Goal: Use online tool/utility: Utilize a website feature to perform a specific function

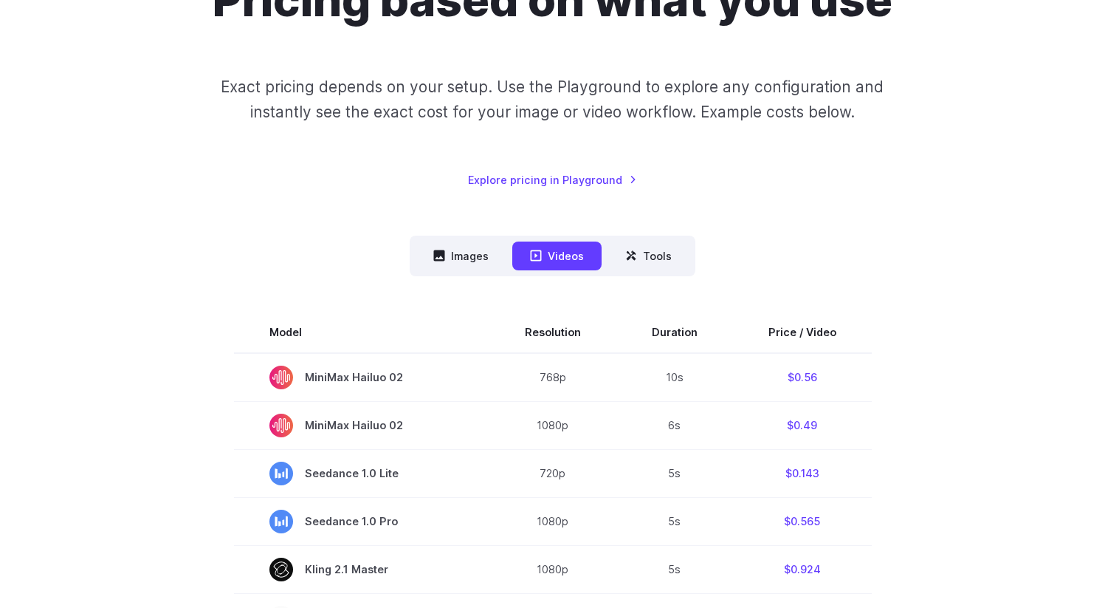
scroll to position [241, 0]
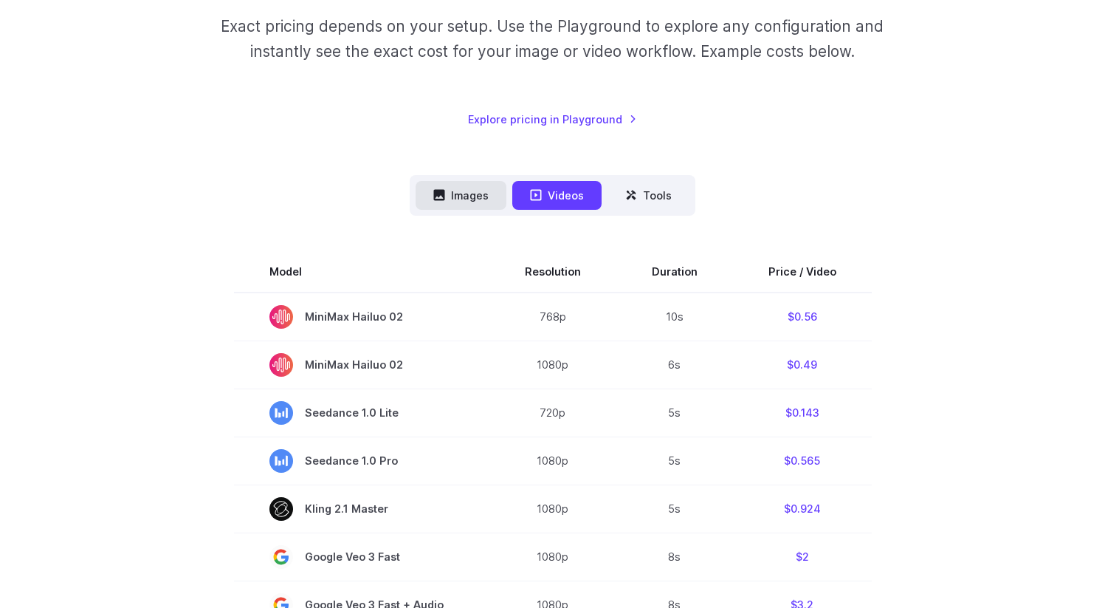
click at [469, 187] on button "Images" at bounding box center [461, 195] width 91 height 29
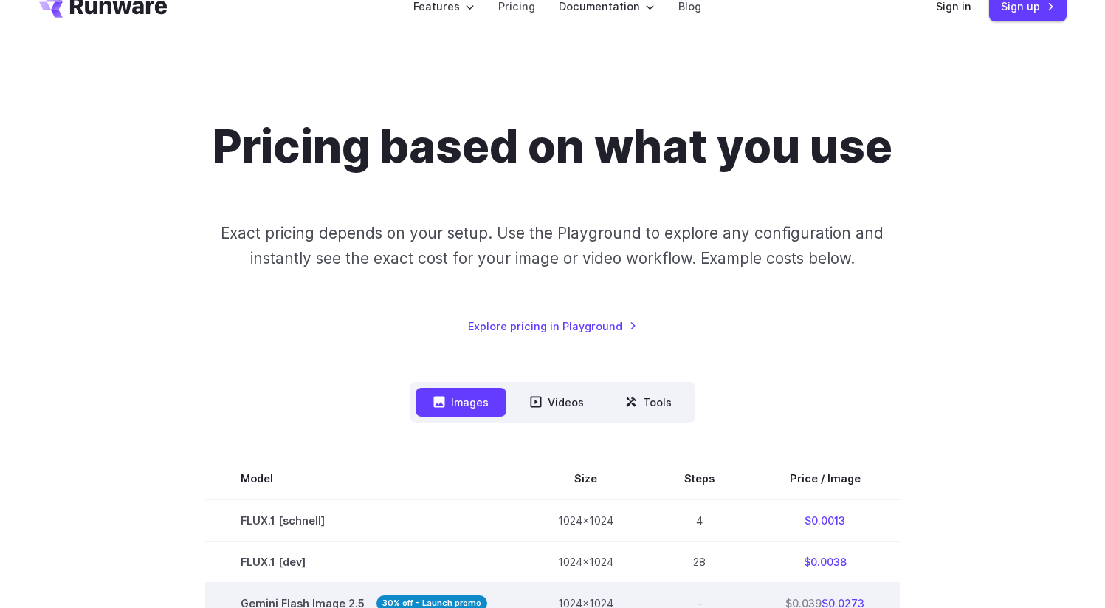
scroll to position [0, 0]
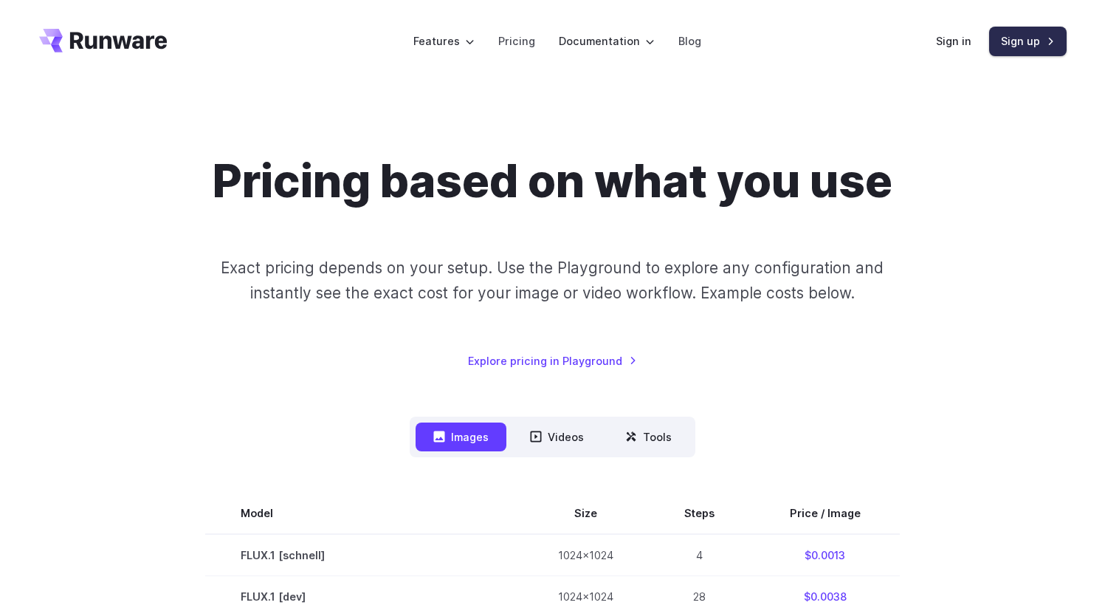
click at [1015, 41] on link "Sign up" at bounding box center [1028, 41] width 78 height 29
click at [955, 43] on link "Sign in" at bounding box center [953, 40] width 35 height 17
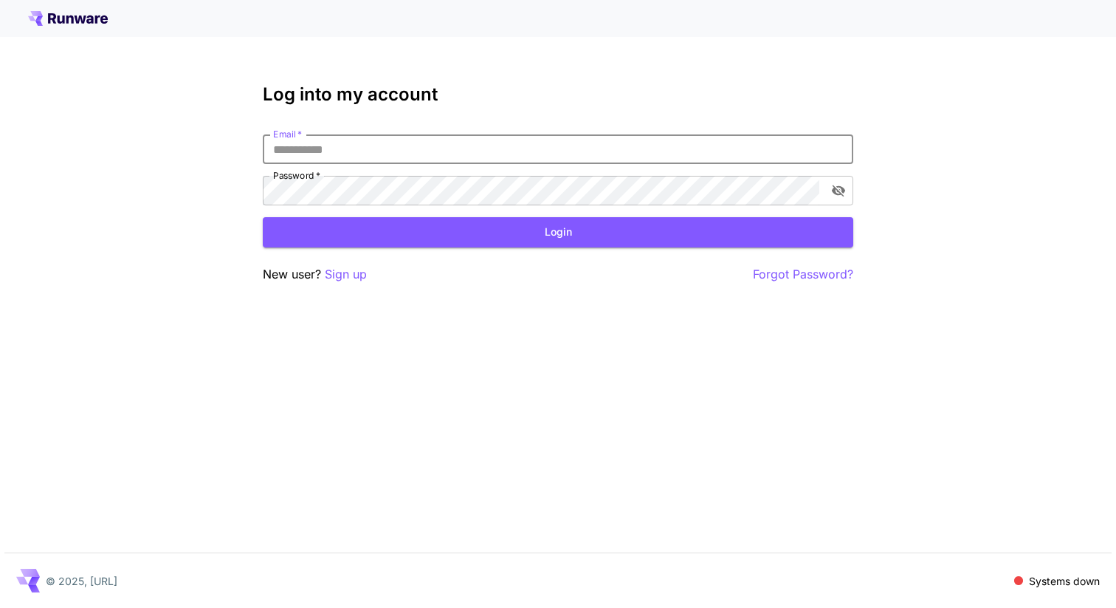
click at [436, 148] on input "Email   *" at bounding box center [558, 149] width 591 height 30
type input "**********"
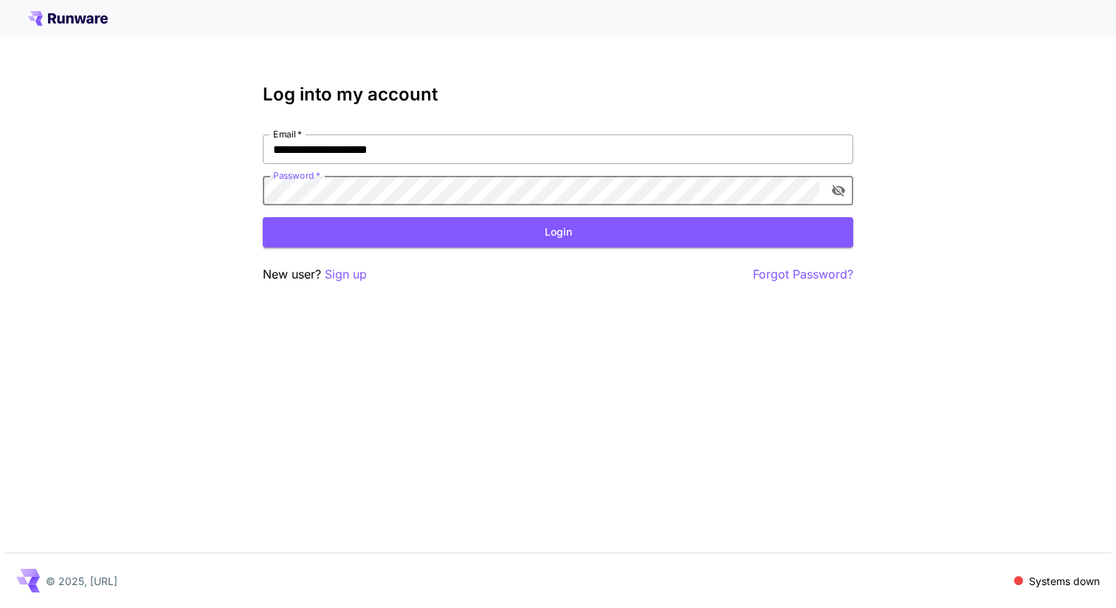
click button "Login" at bounding box center [558, 232] width 591 height 30
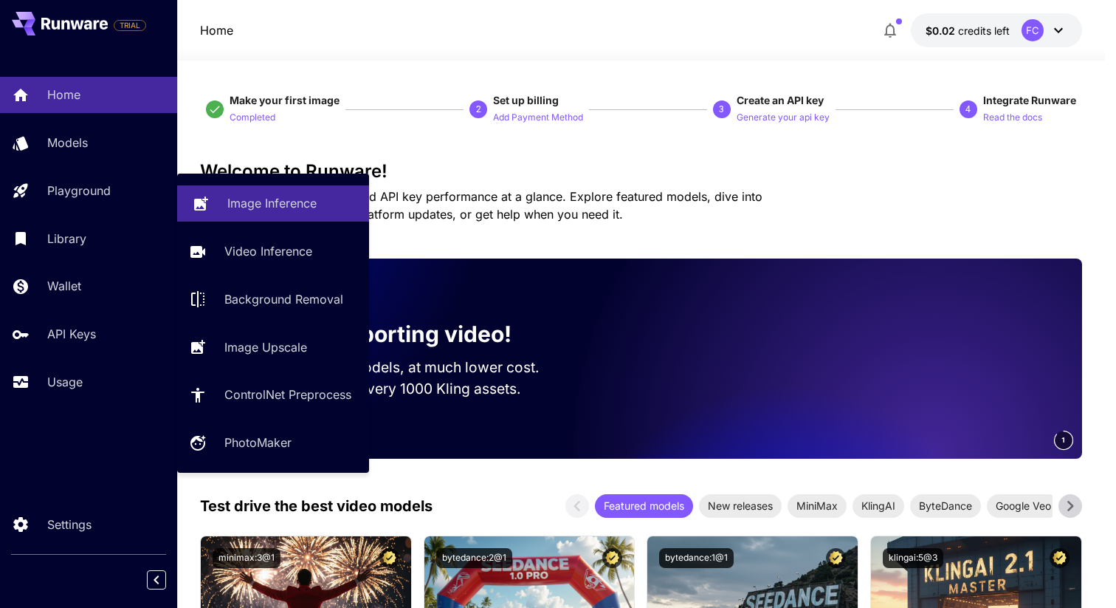
click at [261, 201] on p "Image Inference" at bounding box center [271, 203] width 89 height 18
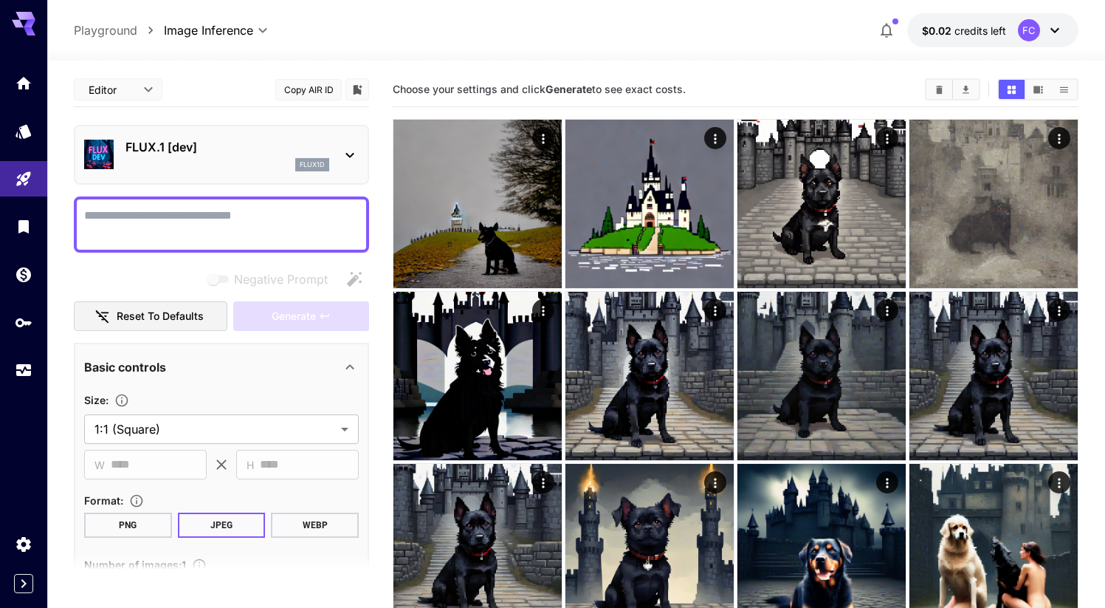
click at [264, 143] on p "FLUX.1 [dev]" at bounding box center [227, 147] width 204 height 18
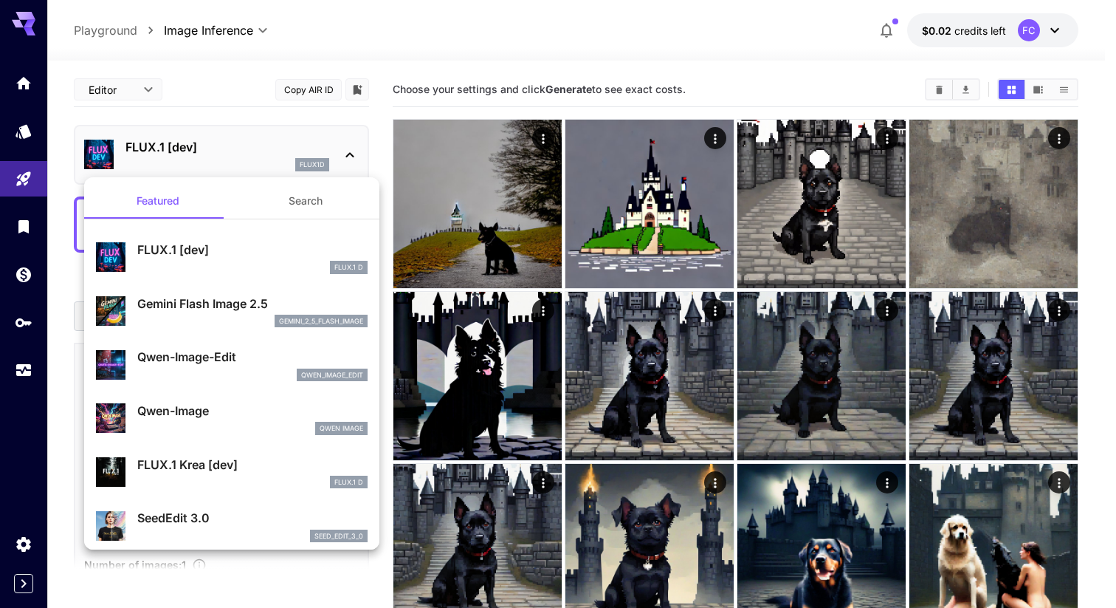
click at [223, 303] on p "Gemini Flash Image 2.5" at bounding box center [252, 304] width 230 height 18
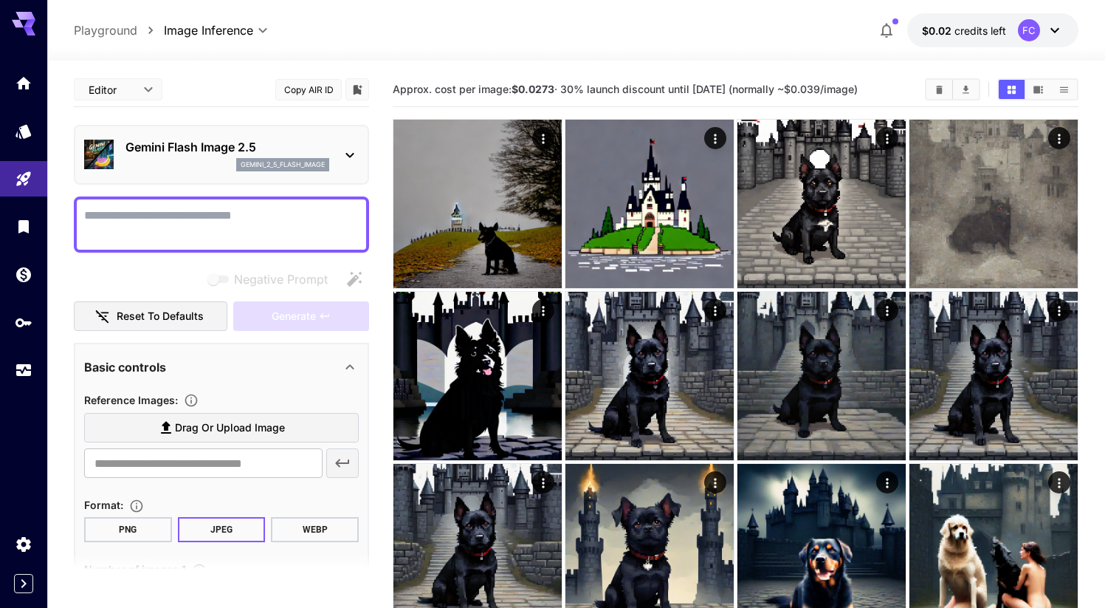
click at [278, 209] on textarea "Negative Prompt" at bounding box center [221, 224] width 275 height 35
click at [266, 224] on textarea "Negative Prompt" at bounding box center [221, 224] width 275 height 35
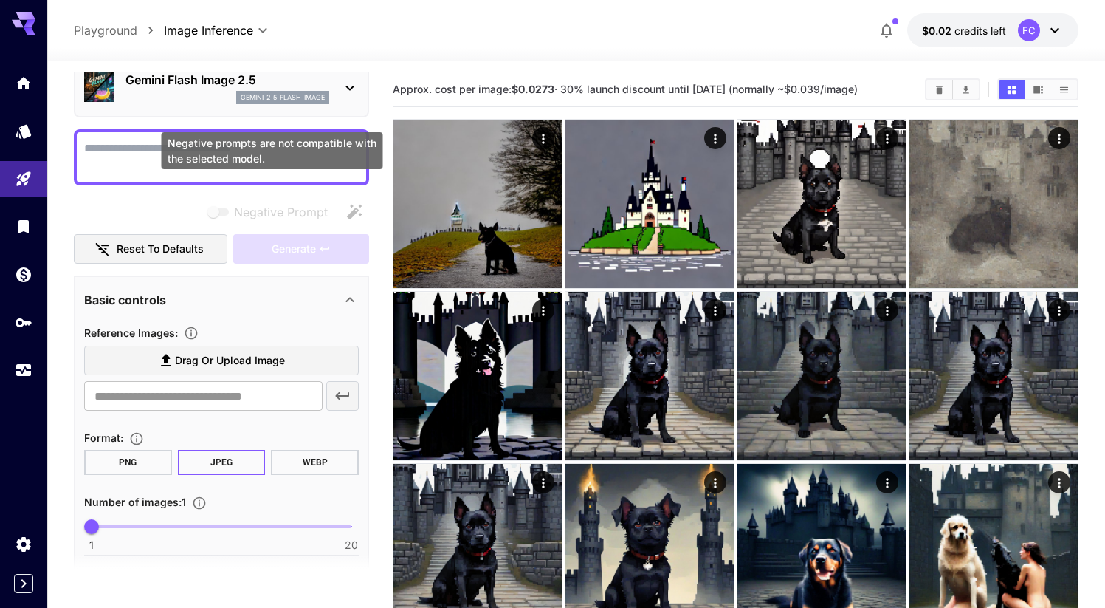
scroll to position [97, 0]
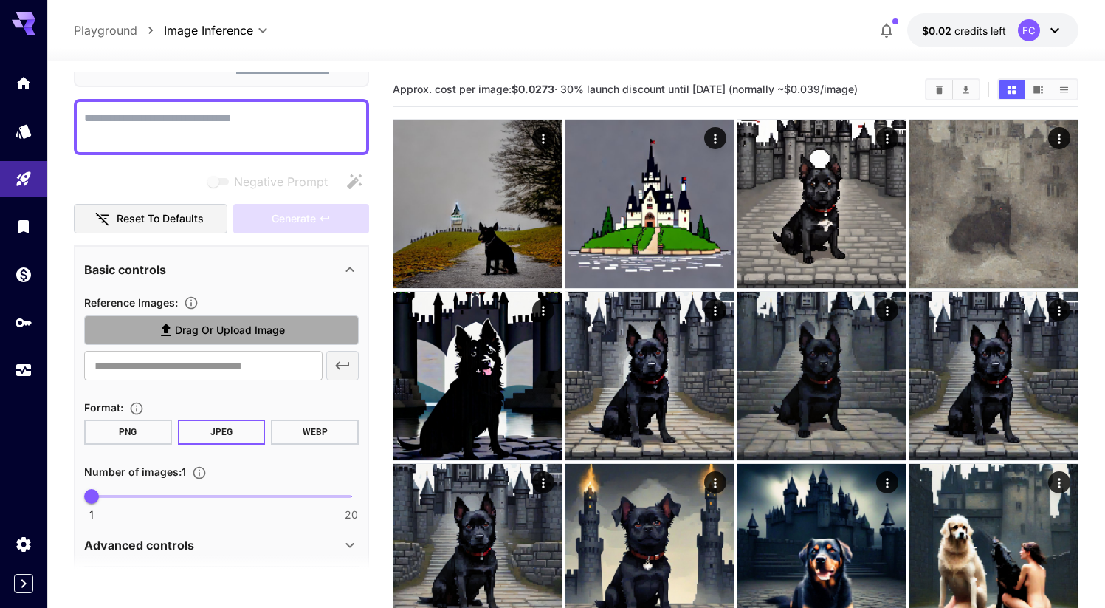
click at [242, 326] on span "Drag or upload image" at bounding box center [230, 330] width 110 height 18
click at [0, 0] on input "Drag or upload image" at bounding box center [0, 0] width 0 height 0
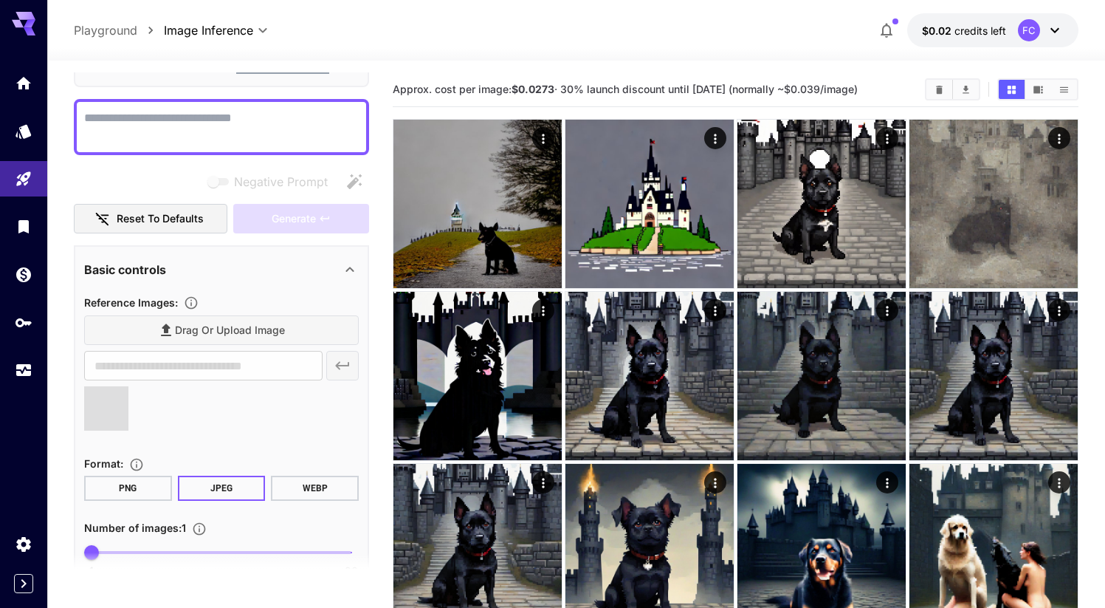
type input "**********"
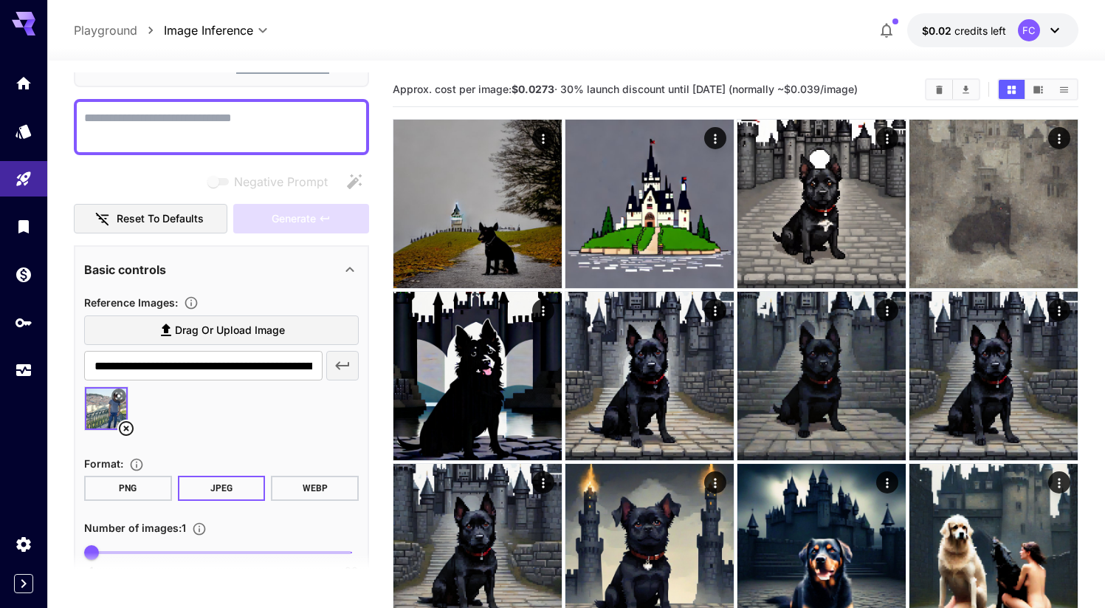
click at [98, 413] on img at bounding box center [106, 408] width 43 height 43
click at [117, 398] on icon at bounding box center [118, 395] width 9 height 9
click at [97, 418] on img at bounding box center [106, 408] width 43 height 43
click at [199, 125] on textarea "Negative Prompt" at bounding box center [221, 126] width 275 height 35
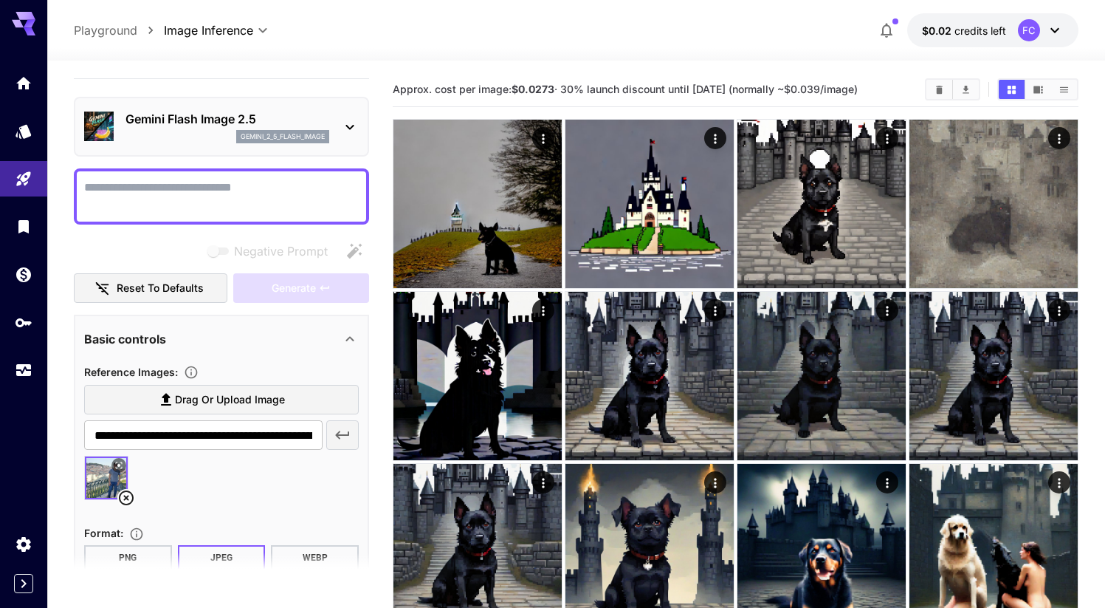
scroll to position [0, 0]
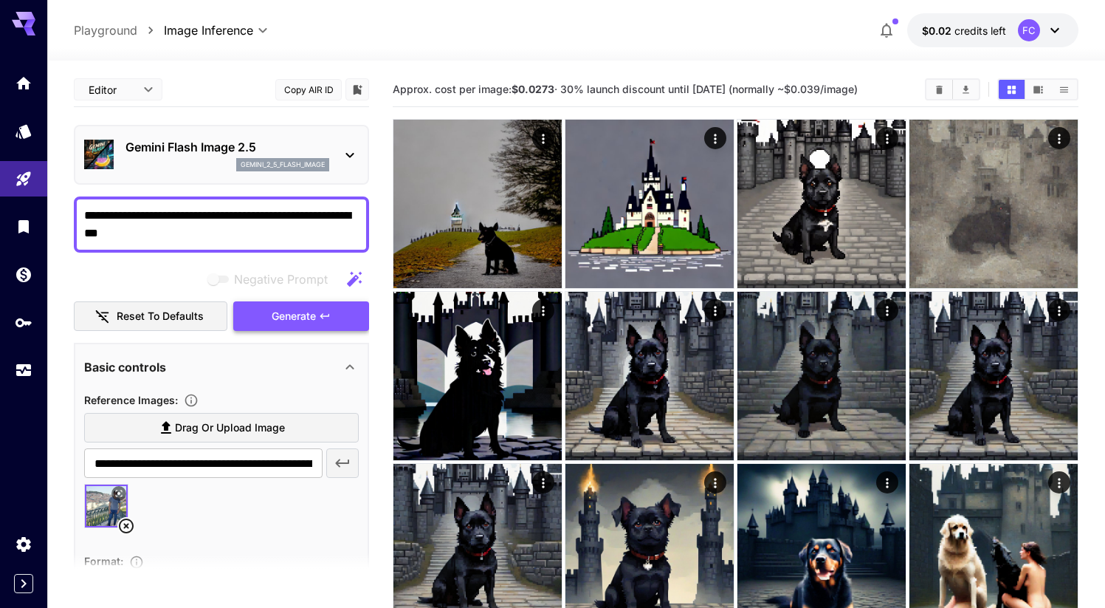
type textarea "**********"
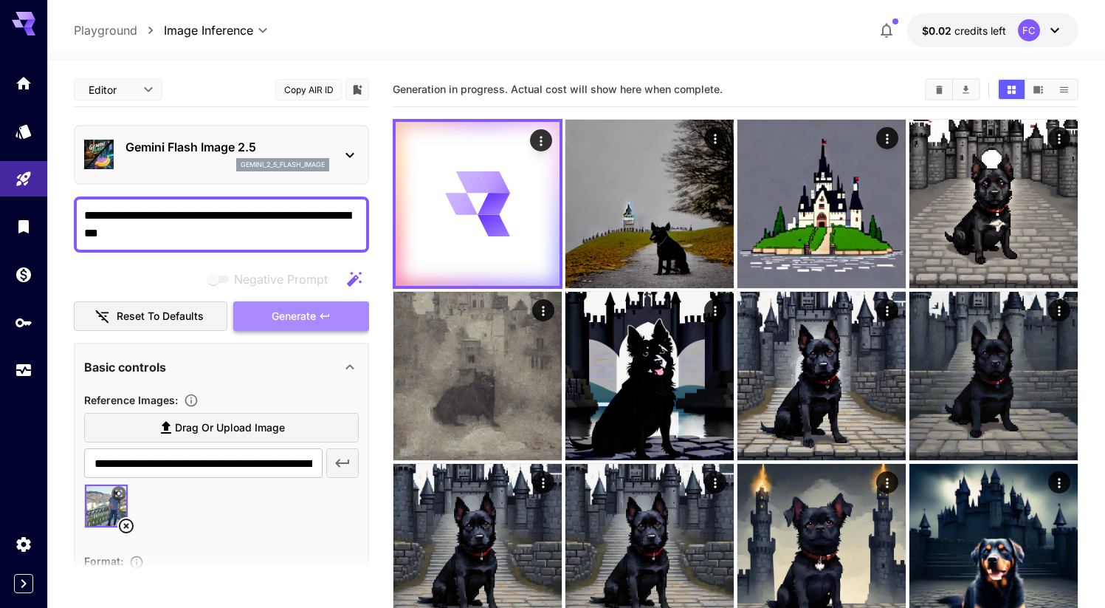
click at [312, 317] on span "Generate" at bounding box center [294, 316] width 44 height 18
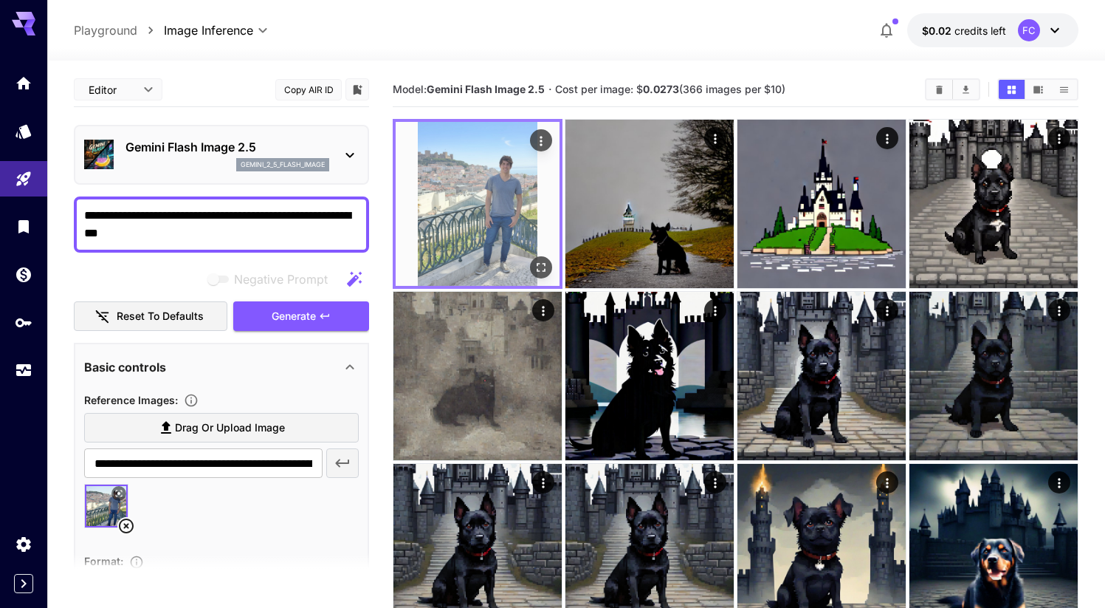
click at [475, 222] on img at bounding box center [478, 204] width 164 height 164
click at [543, 263] on icon "Open in fullscreen" at bounding box center [541, 267] width 9 height 9
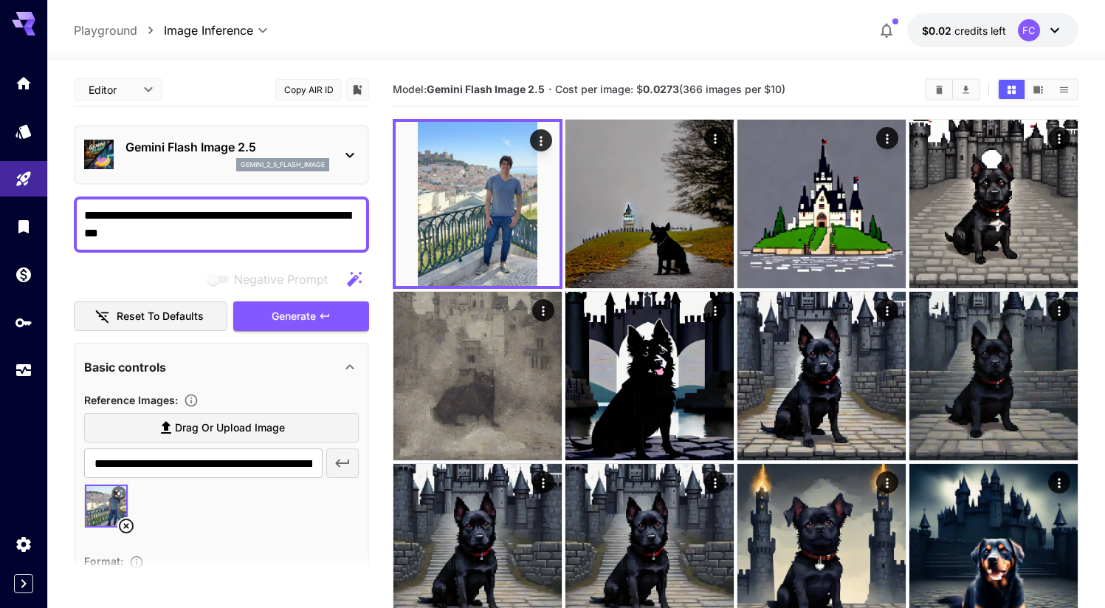
click at [116, 491] on icon at bounding box center [118, 493] width 9 height 9
click at [129, 524] on icon at bounding box center [126, 526] width 18 height 18
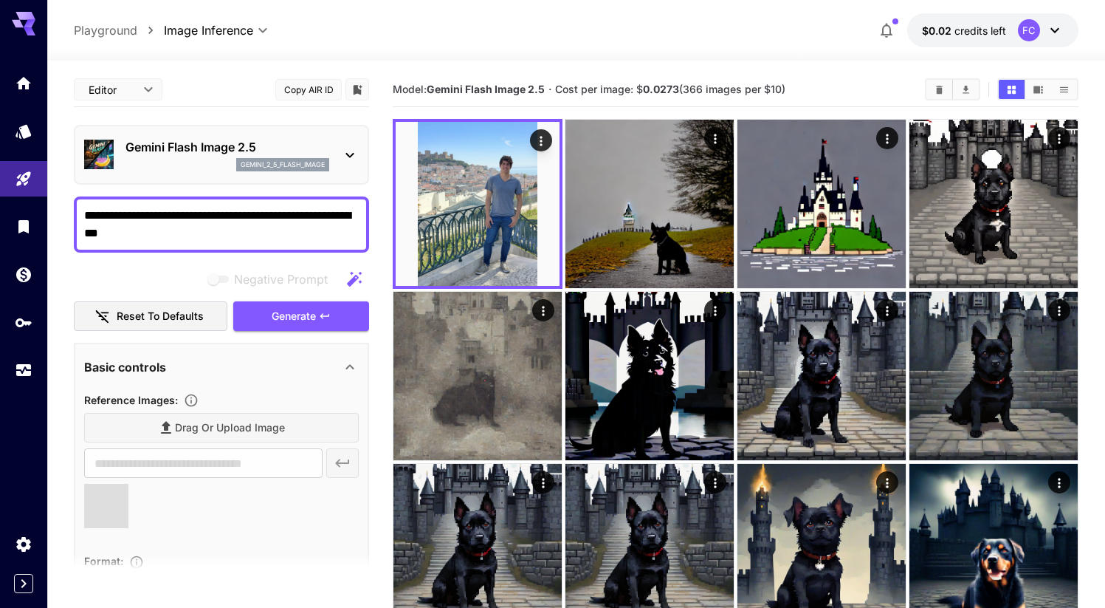
type input "**********"
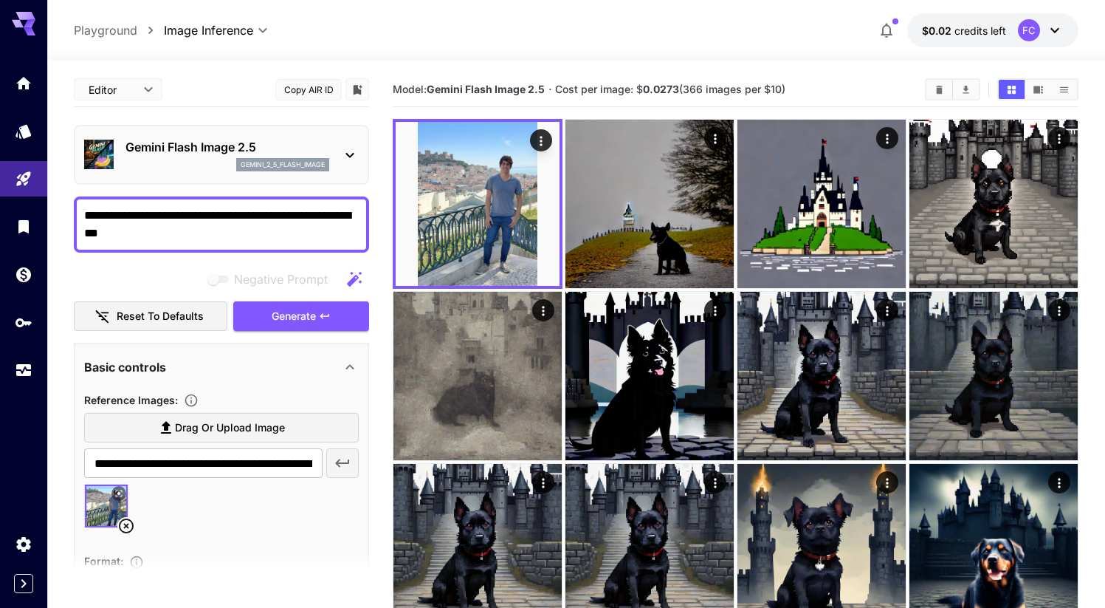
click at [231, 231] on textarea "**********" at bounding box center [221, 224] width 275 height 35
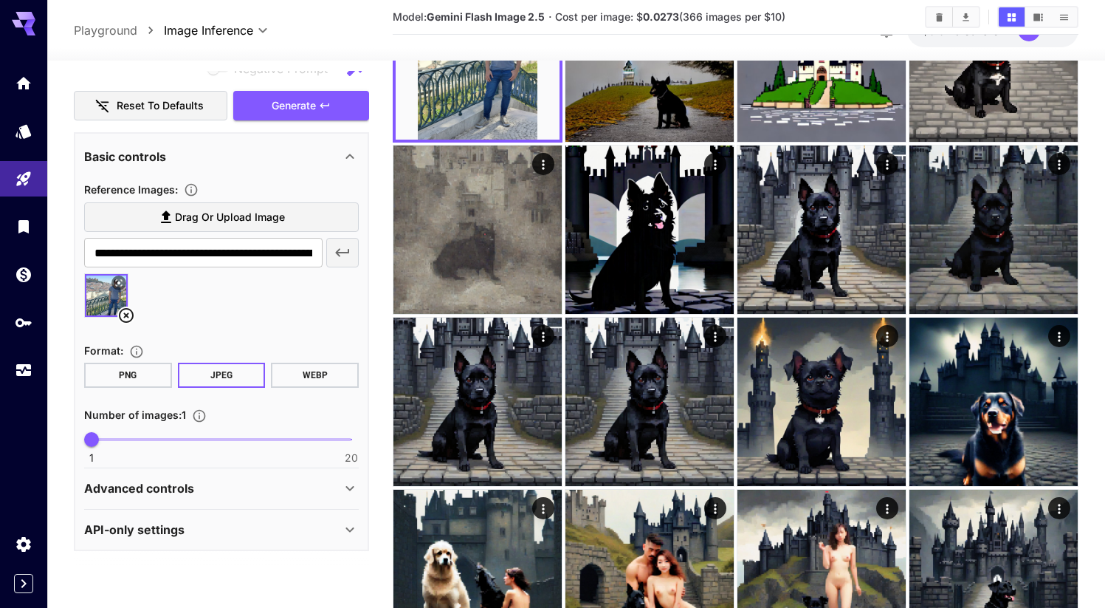
scroll to position [155, 0]
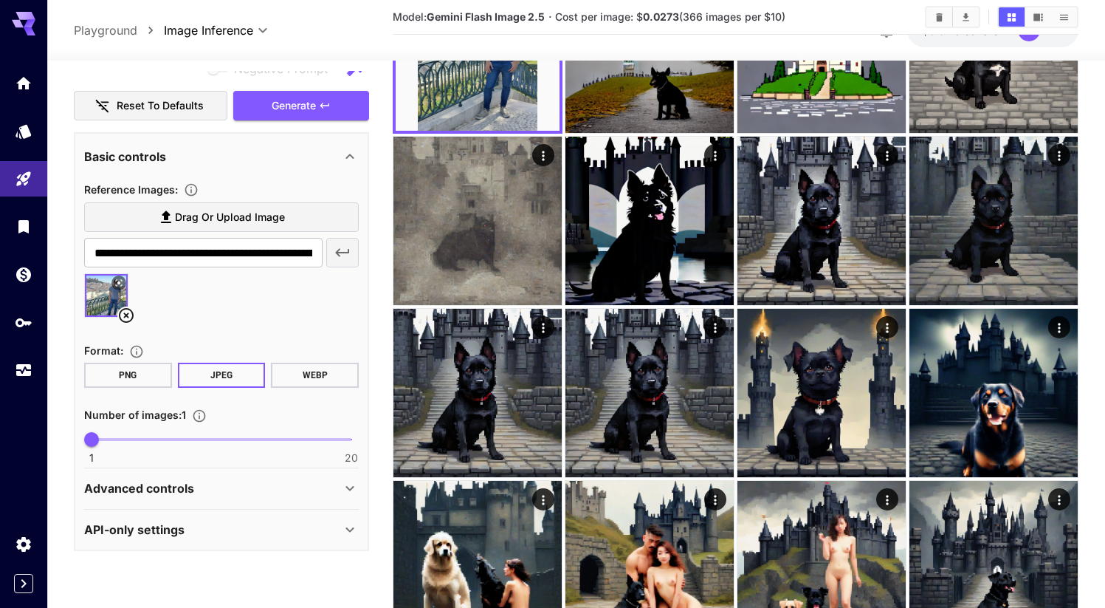
type textarea "**********"
click at [189, 496] on p "Advanced controls" at bounding box center [139, 488] width 110 height 18
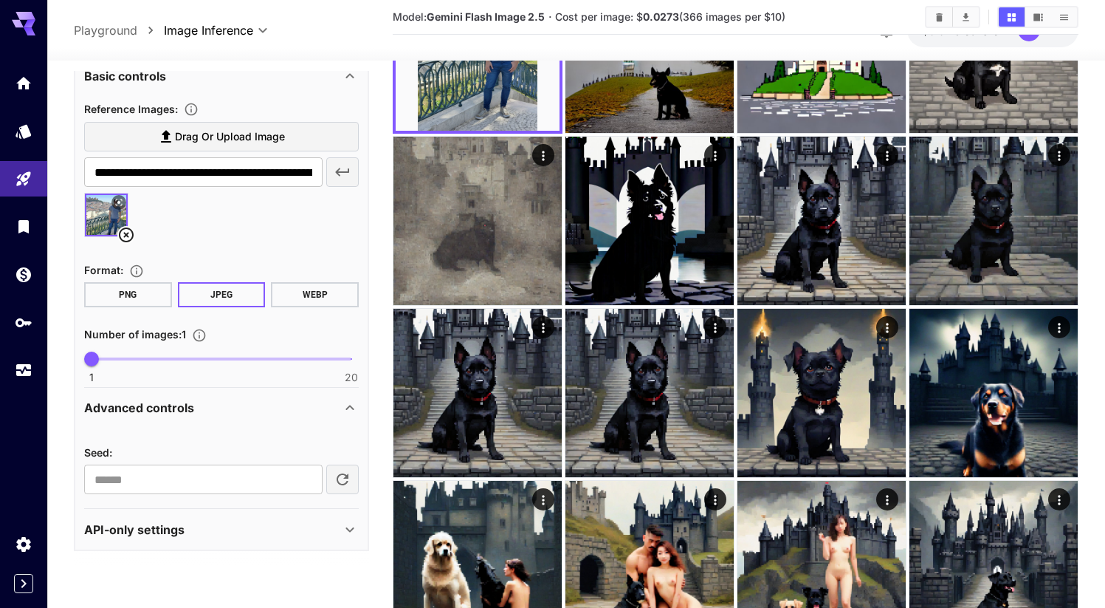
click at [183, 528] on p "API-only settings" at bounding box center [134, 529] width 100 height 18
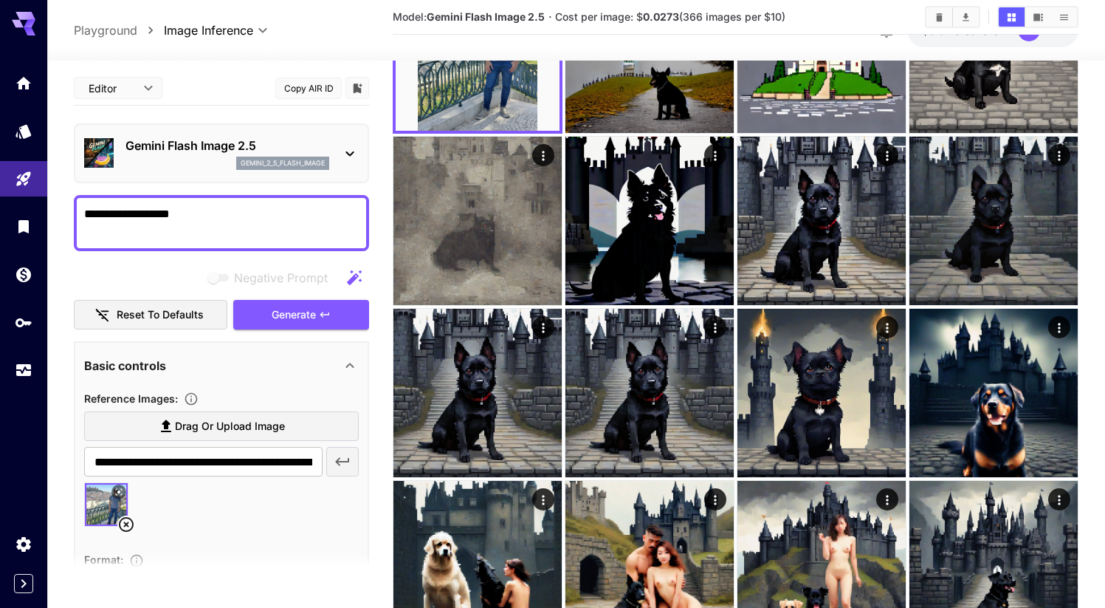
scroll to position [0, 0]
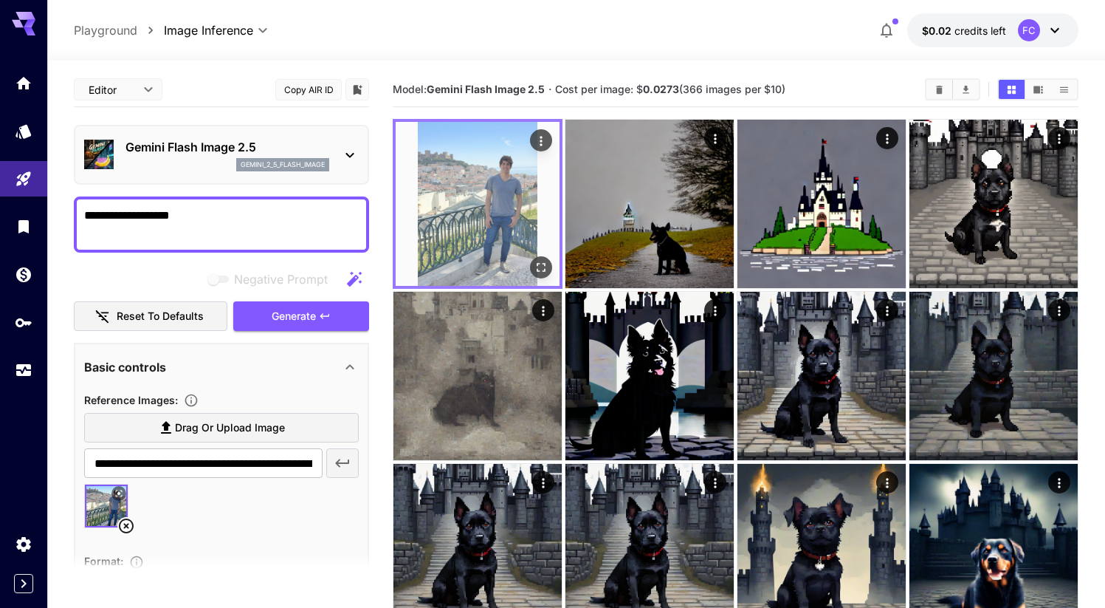
click at [537, 136] on icon "Actions" at bounding box center [541, 141] width 15 height 15
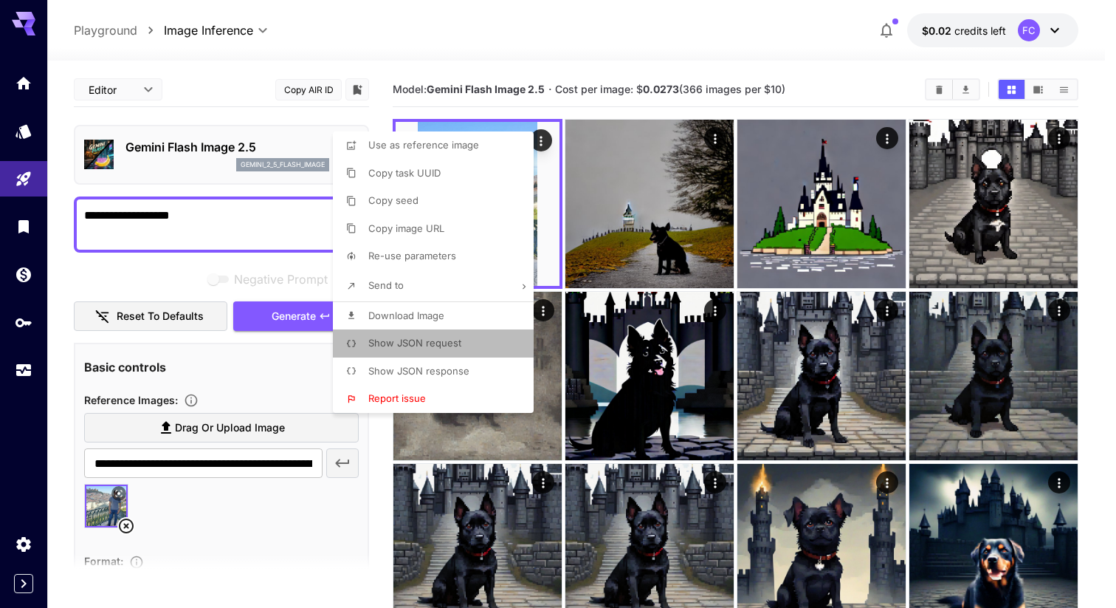
click at [457, 346] on span "Show JSON request" at bounding box center [414, 343] width 93 height 12
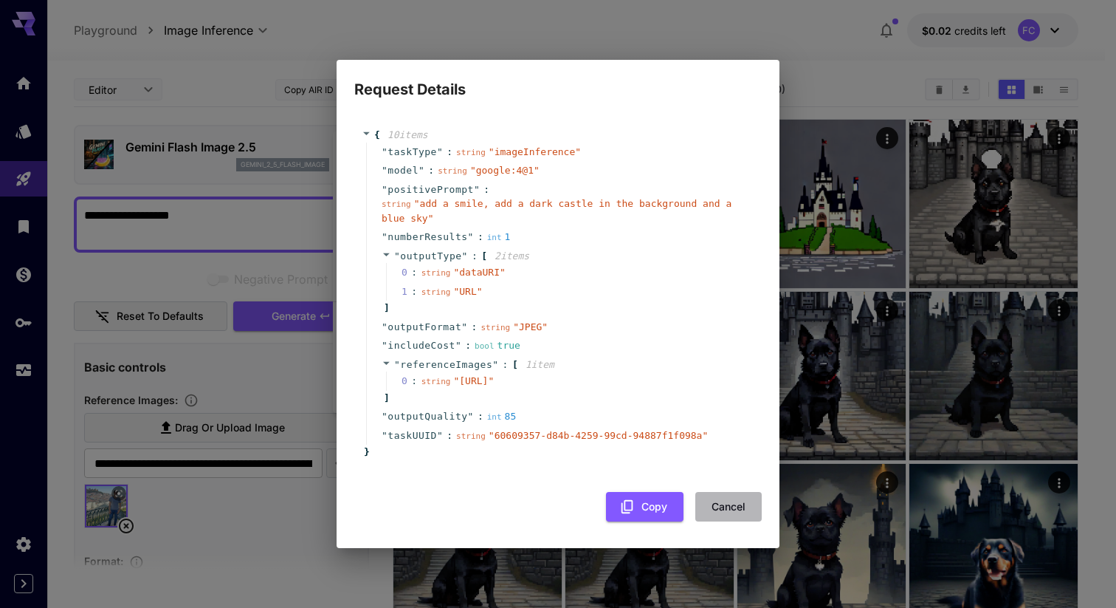
click at [735, 519] on button "Cancel" at bounding box center [728, 507] width 66 height 30
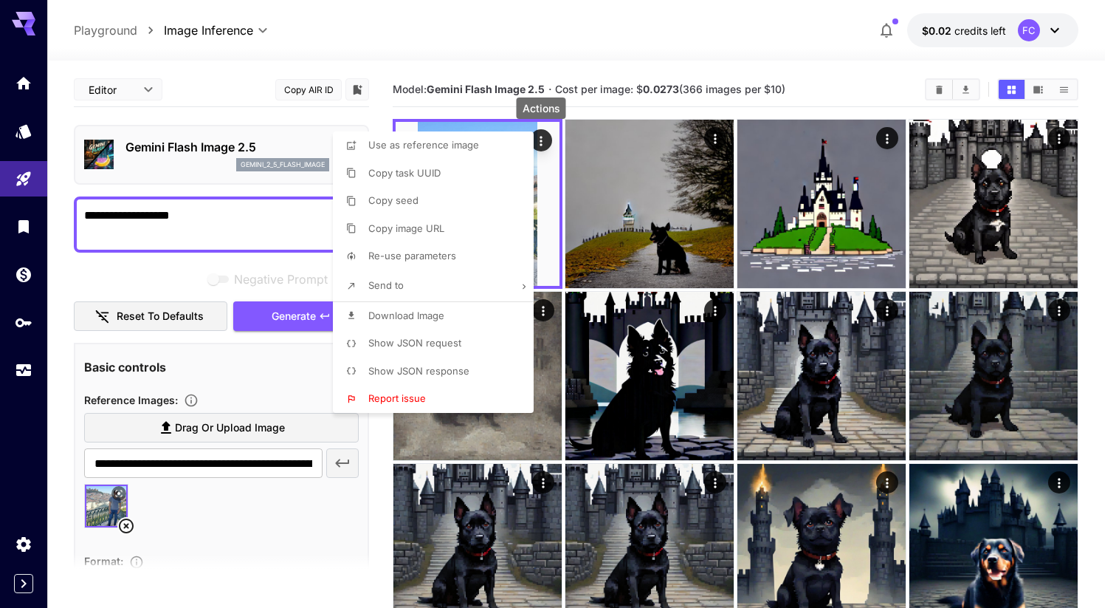
click at [192, 556] on div at bounding box center [558, 304] width 1116 height 608
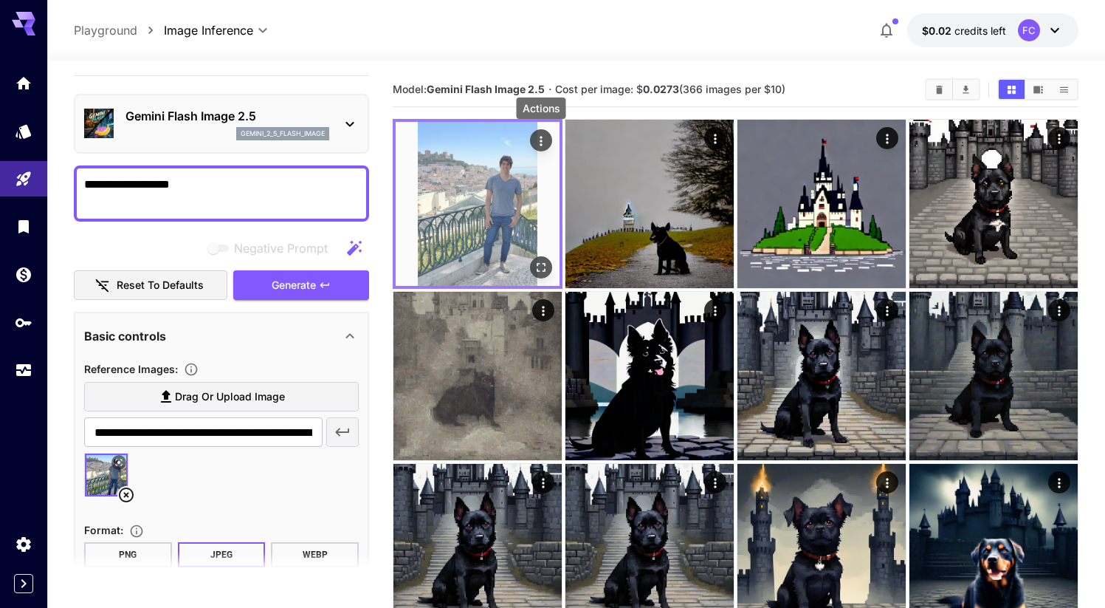
click at [548, 140] on button "Actions" at bounding box center [541, 140] width 22 height 22
click at [544, 141] on icon "Actions" at bounding box center [541, 141] width 15 height 15
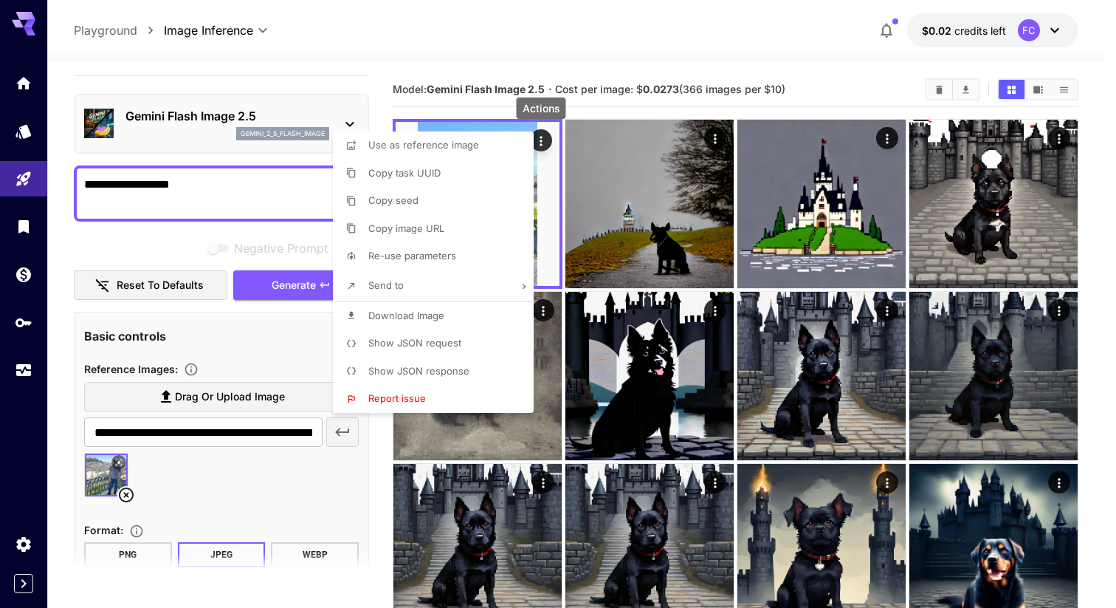
click at [452, 348] on span "Show JSON request" at bounding box center [414, 343] width 93 height 12
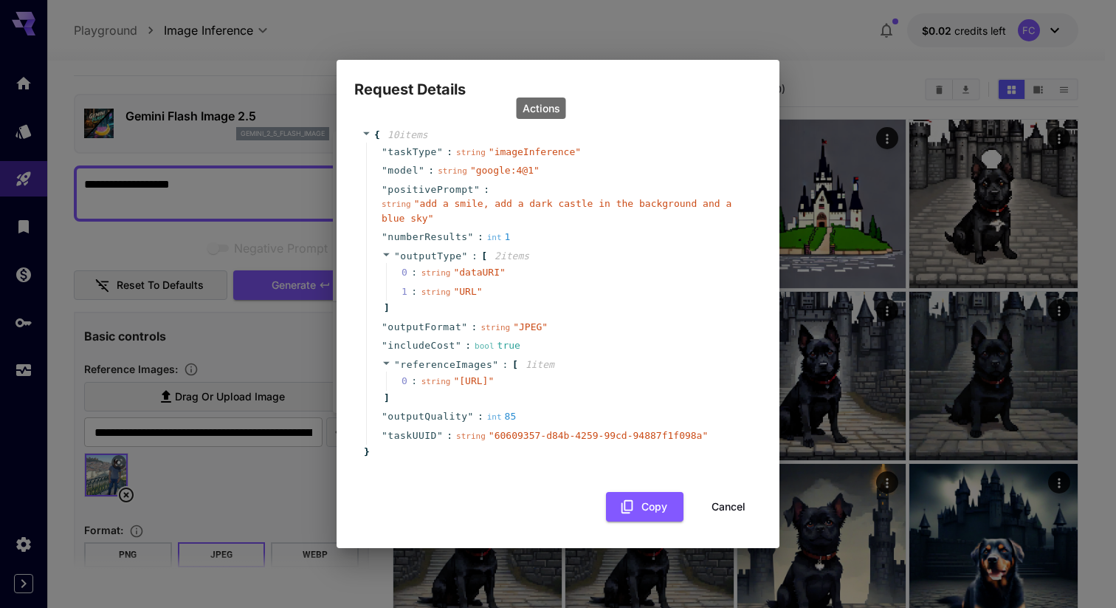
click at [711, 517] on button "Cancel" at bounding box center [728, 507] width 66 height 30
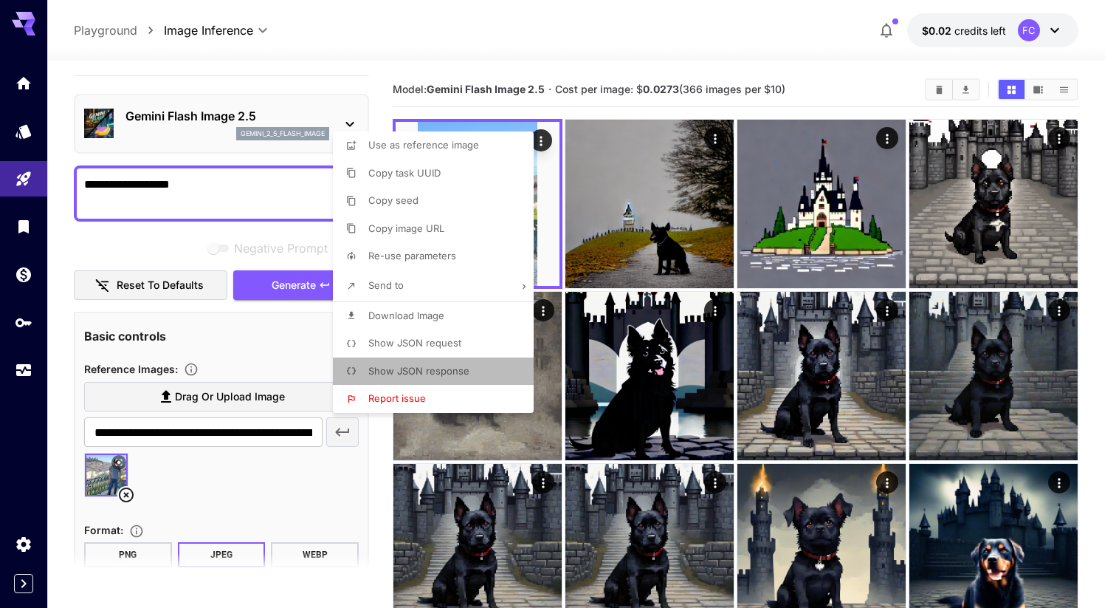
click at [440, 365] on span "Show JSON response" at bounding box center [418, 371] width 101 height 12
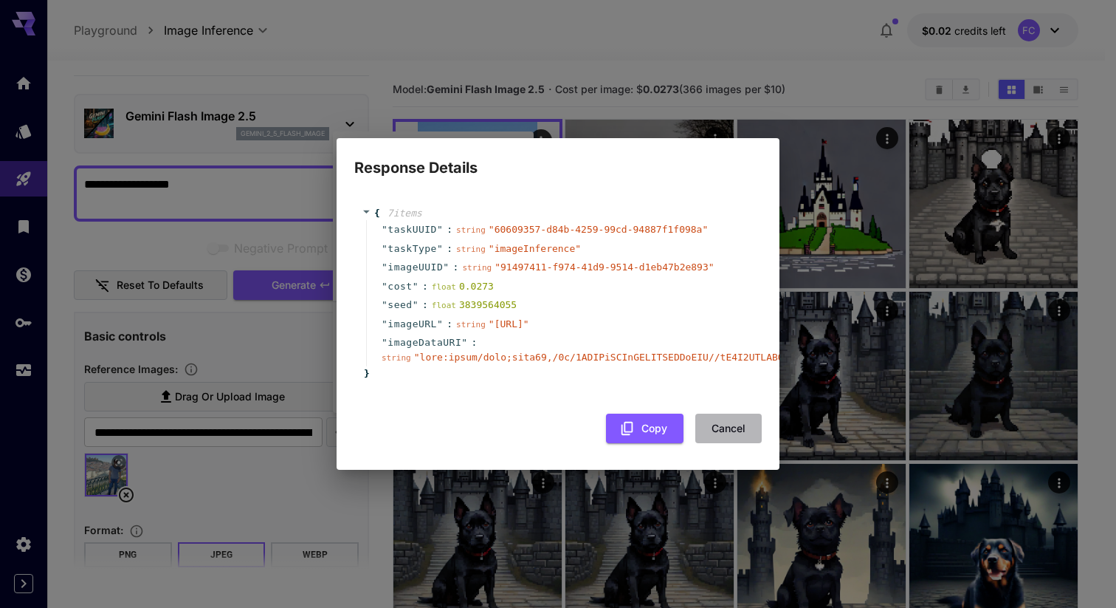
click at [734, 435] on button "Cancel" at bounding box center [728, 428] width 66 height 30
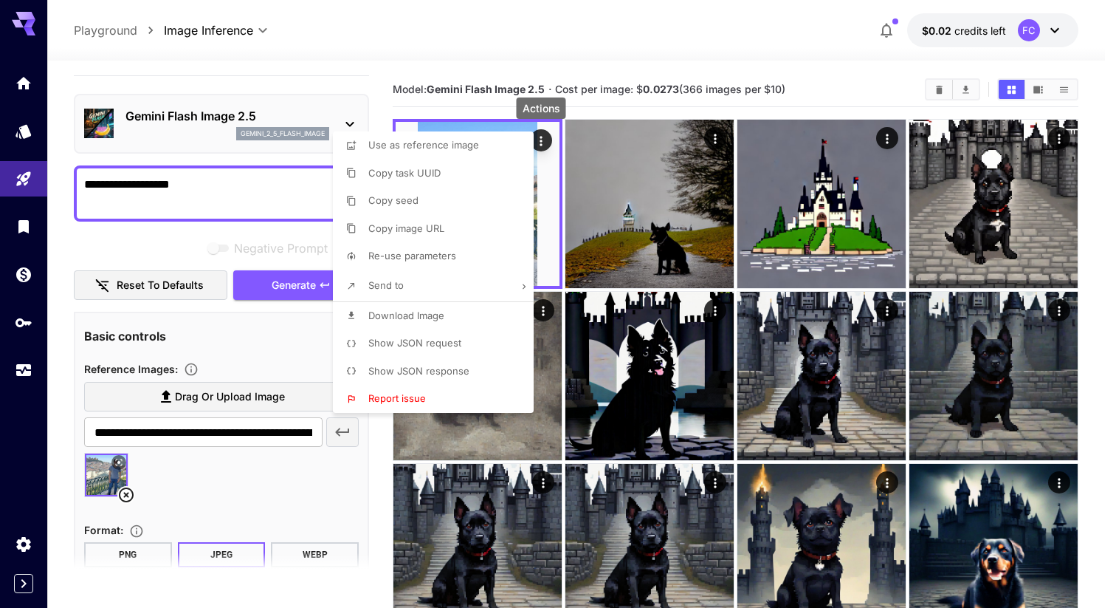
click at [236, 353] on div at bounding box center [558, 304] width 1116 height 608
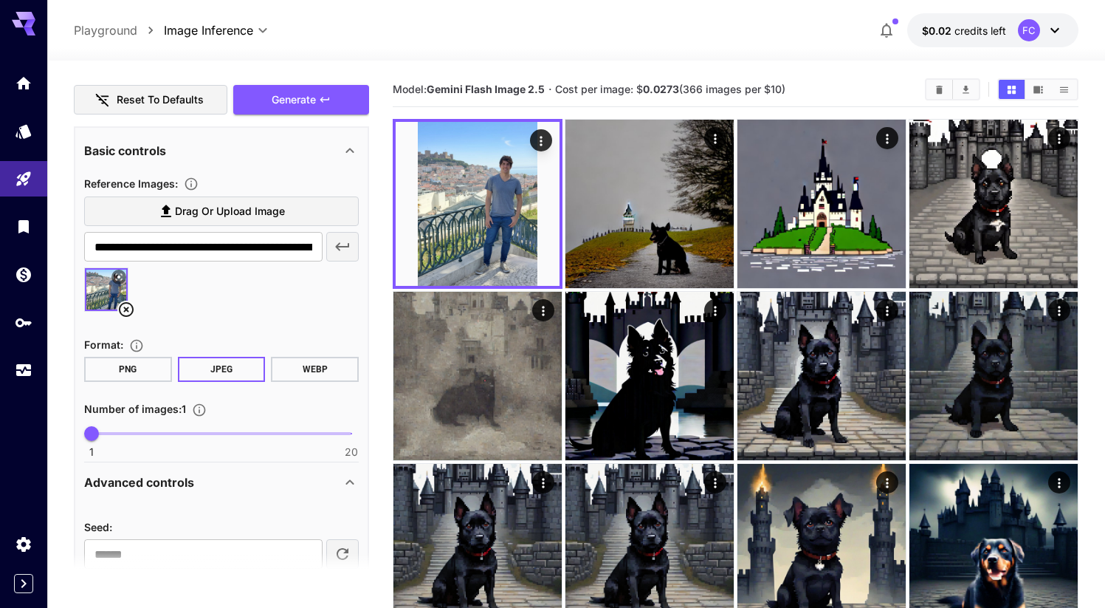
scroll to position [224, 0]
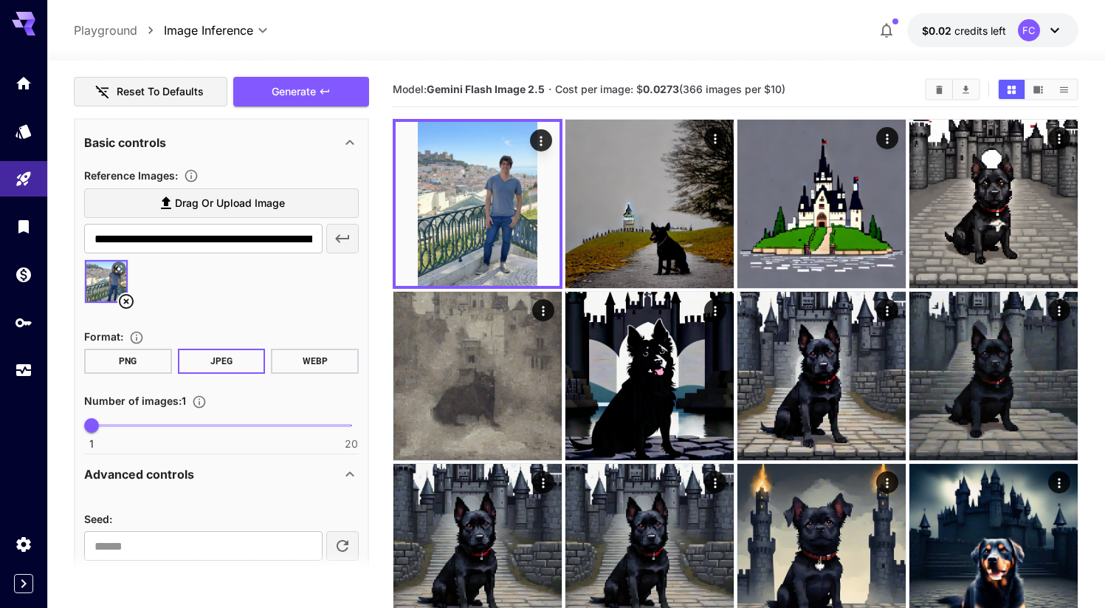
click at [141, 360] on button "PNG" at bounding box center [128, 360] width 88 height 25
type input "*"
drag, startPoint x: 95, startPoint y: 419, endPoint x: 65, endPoint y: 415, distance: 30.5
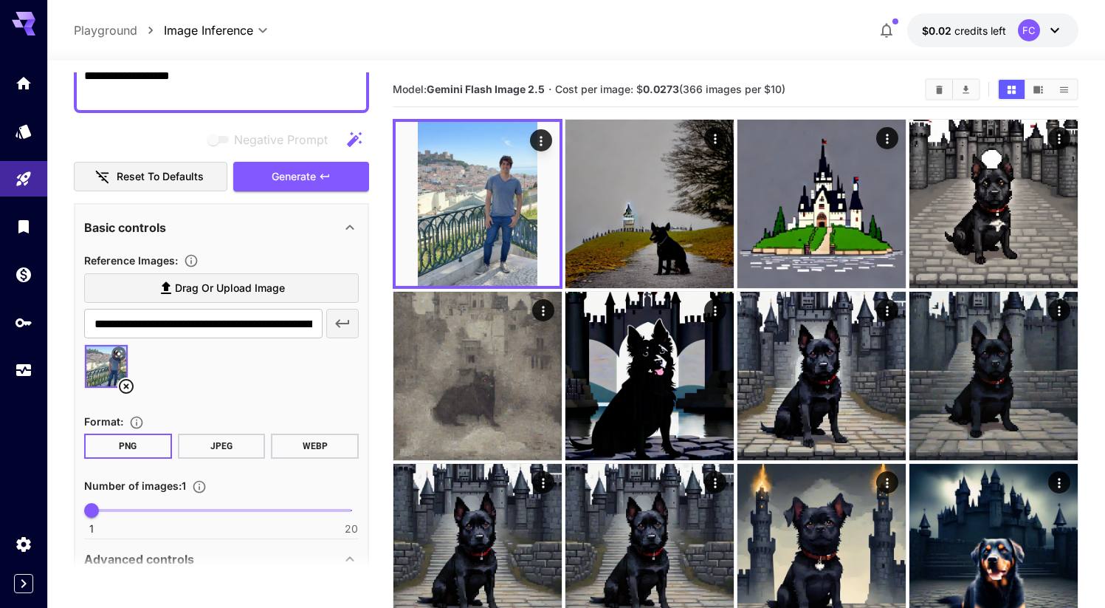
scroll to position [0, 0]
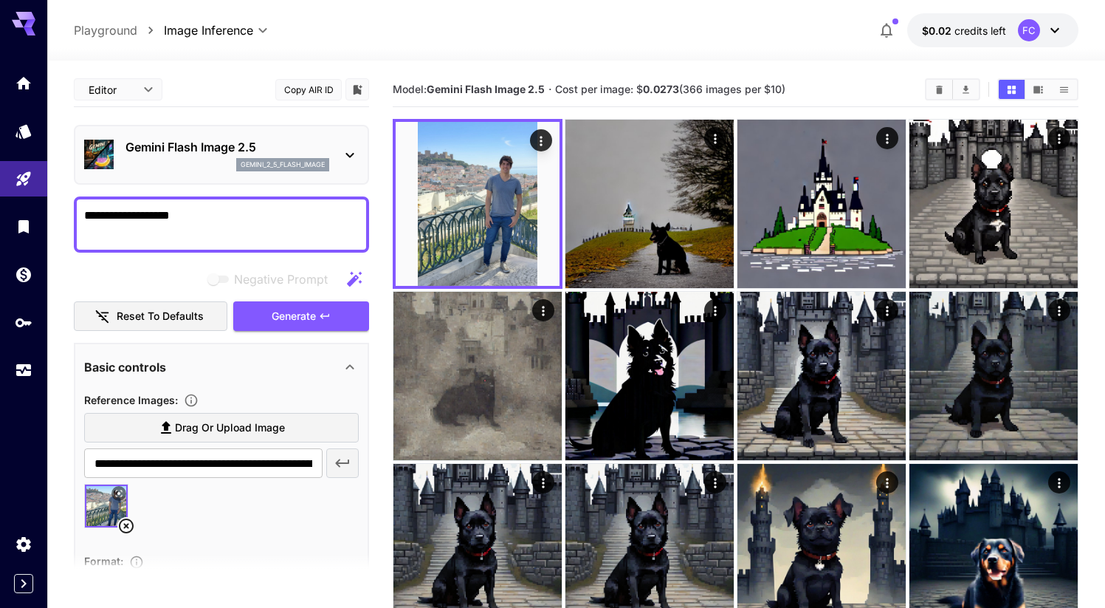
click at [218, 216] on textarea "**********" at bounding box center [221, 224] width 275 height 35
click at [289, 314] on span "Generate" at bounding box center [294, 316] width 44 height 18
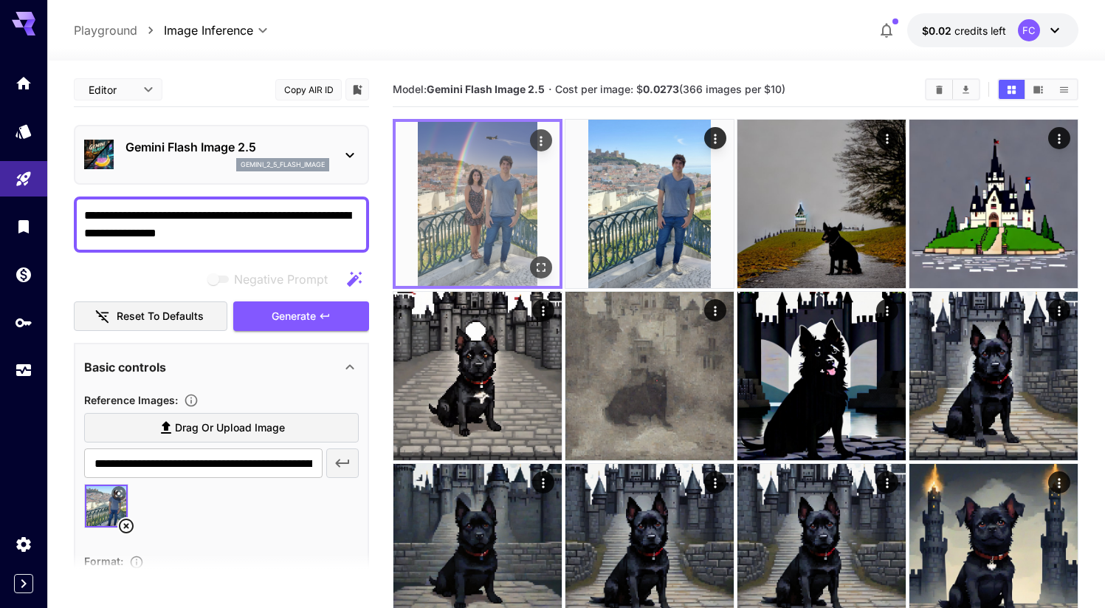
click at [466, 198] on img at bounding box center [478, 204] width 164 height 164
click at [544, 264] on icon "Open in fullscreen" at bounding box center [541, 267] width 9 height 9
click at [540, 141] on icon "Actions" at bounding box center [541, 141] width 2 height 10
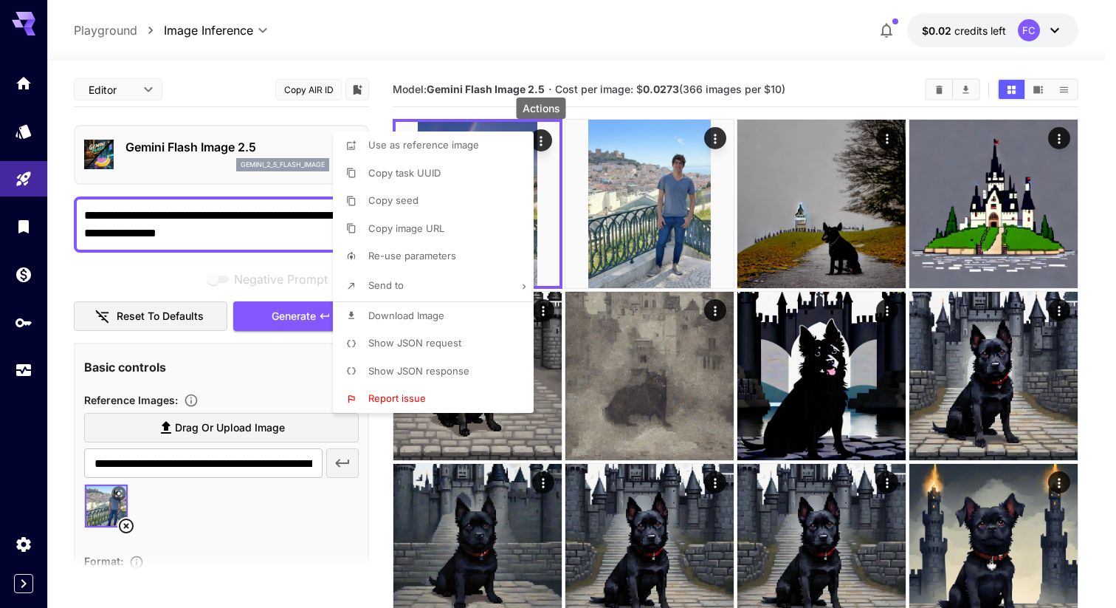
click at [444, 140] on span "Use as reference image" at bounding box center [423, 145] width 111 height 12
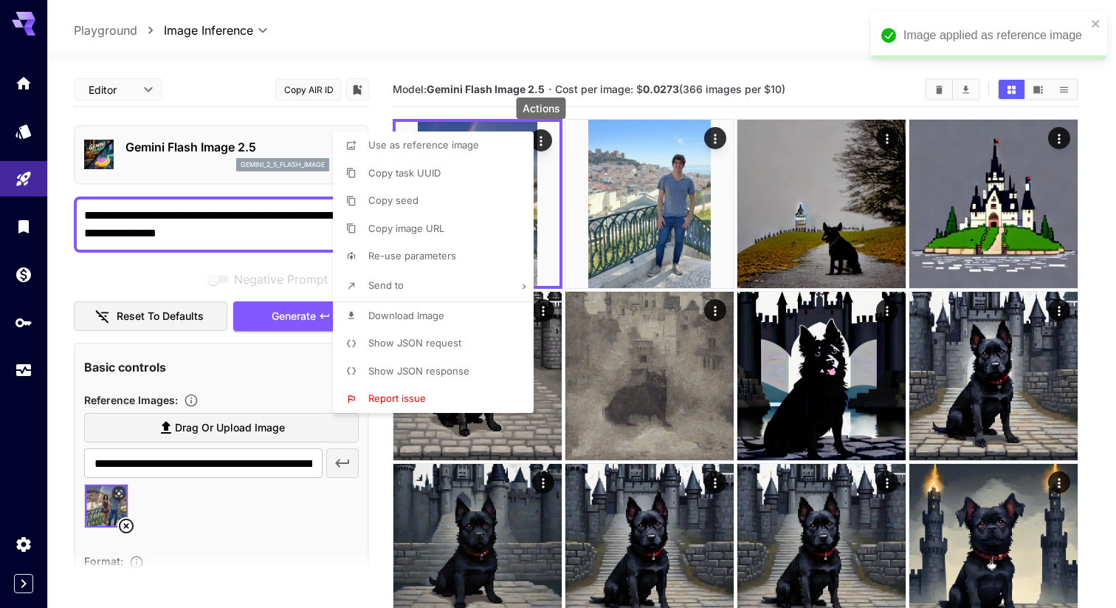
click at [148, 207] on div at bounding box center [558, 304] width 1116 height 608
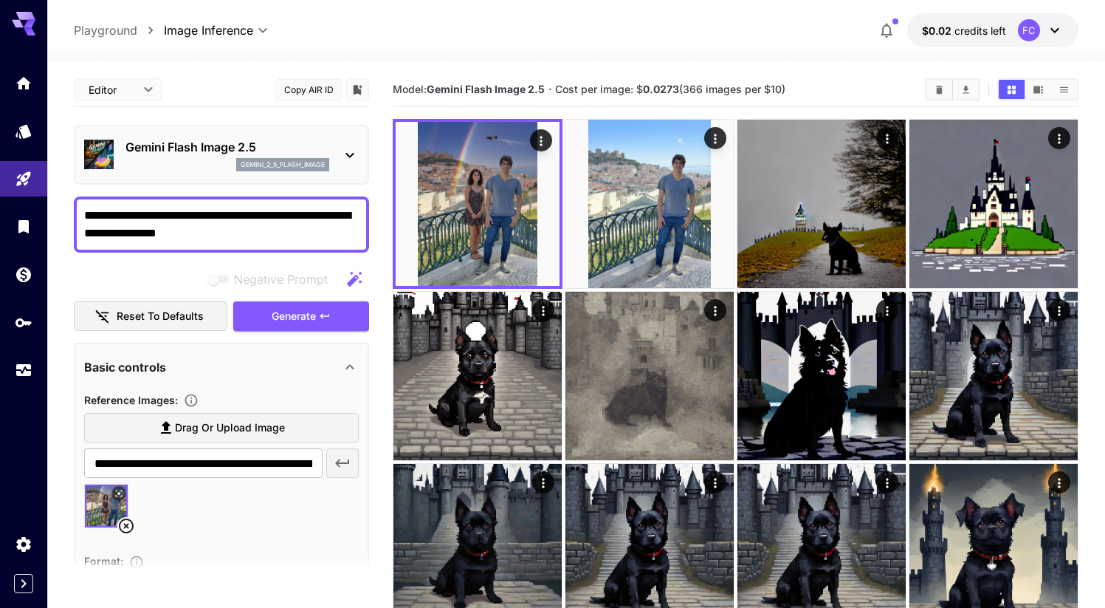
click at [183, 214] on textarea "**********" at bounding box center [221, 224] width 275 height 35
type textarea "**********"
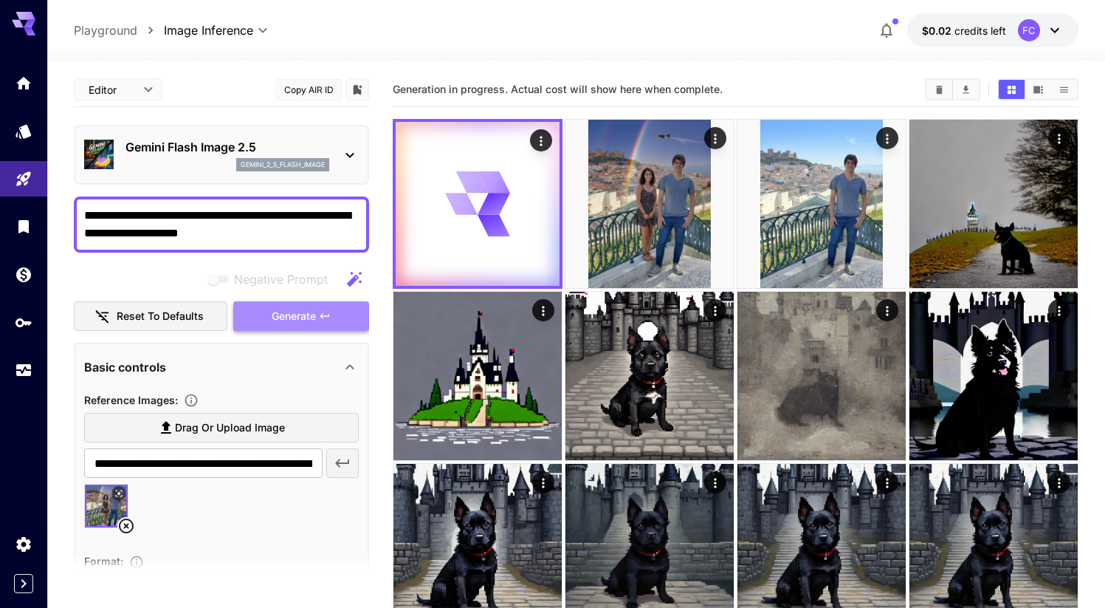
click at [287, 319] on span "Generate" at bounding box center [294, 316] width 44 height 18
